Goal: Information Seeking & Learning: Understand process/instructions

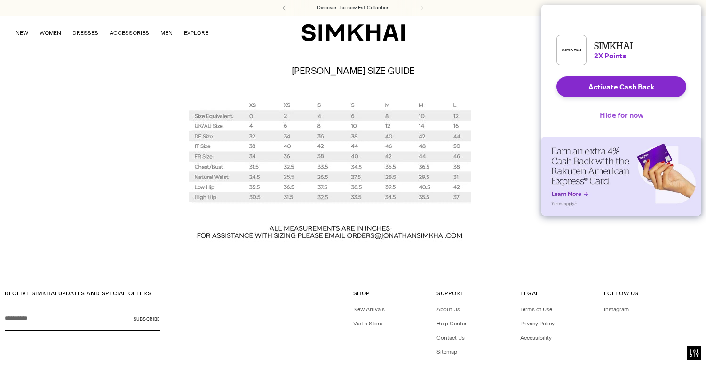
click at [623, 122] on button "Hide for now" at bounding box center [621, 114] width 59 height 21
